Goal: Transaction & Acquisition: Purchase product/service

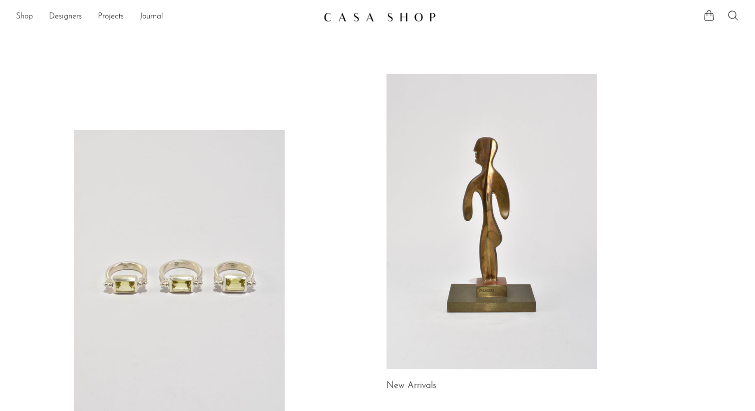
click at [21, 19] on link "Shop" at bounding box center [24, 16] width 17 height 13
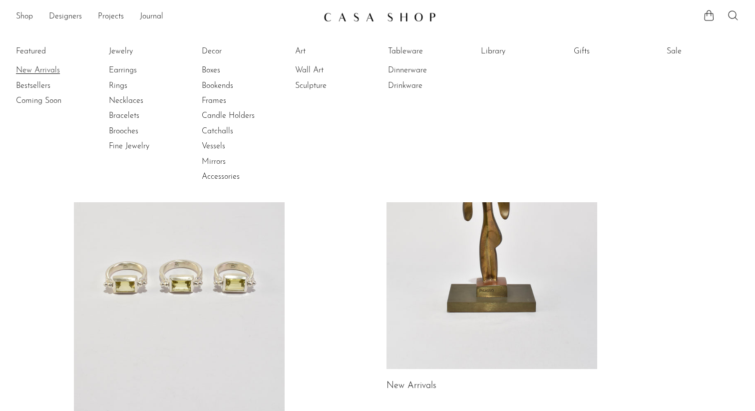
click at [28, 67] on link "New Arrivals" at bounding box center [53, 70] width 75 height 11
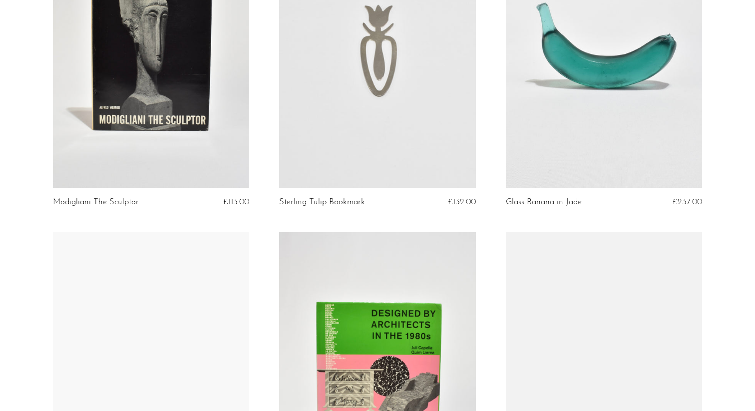
scroll to position [542, 0]
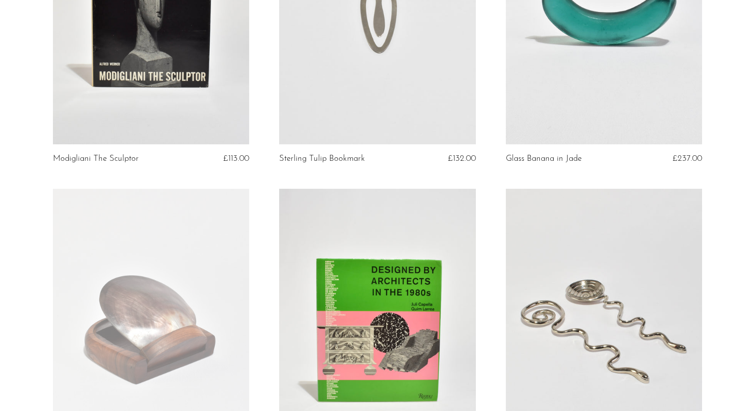
click at [208, 270] on link at bounding box center [151, 326] width 197 height 275
